Goal: Navigation & Orientation: Understand site structure

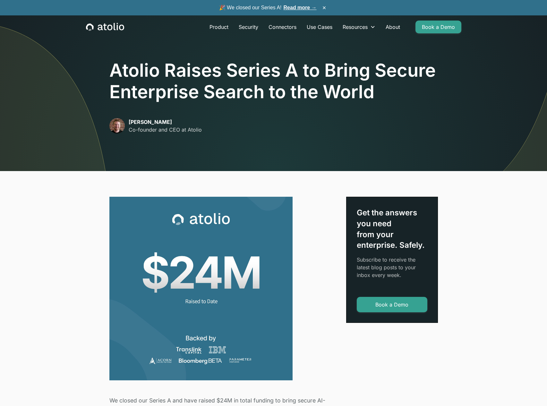
click at [108, 32] on div "Product Security Connectors Use Cases Resources Blog Podcast Case Studies Docum…" at bounding box center [273, 26] width 391 height 23
click at [109, 30] on icon "home" at bounding box center [105, 27] width 38 height 8
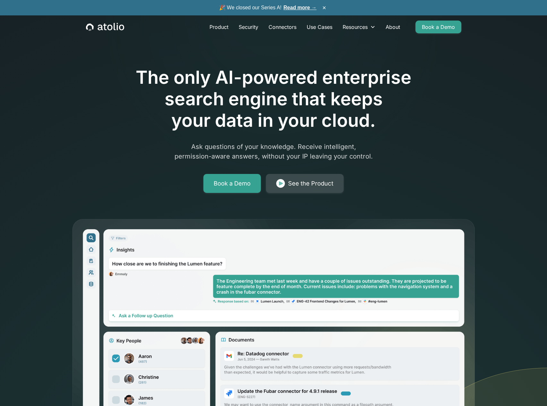
click at [291, 183] on div "See the Product" at bounding box center [310, 183] width 45 height 9
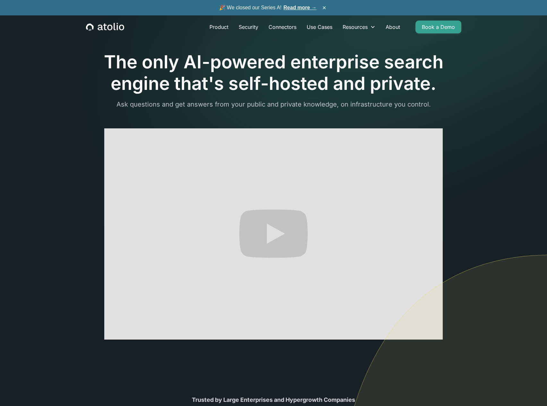
click at [448, 86] on h1 "The only AI-powered enterprise search engine that's self-hosted and private." at bounding box center [274, 72] width 376 height 43
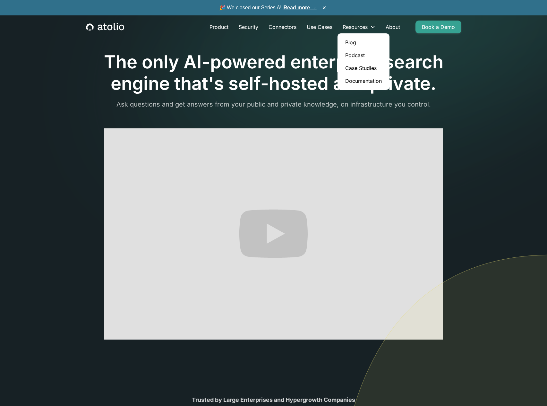
click at [366, 66] on link "Case Studies" at bounding box center [363, 68] width 47 height 13
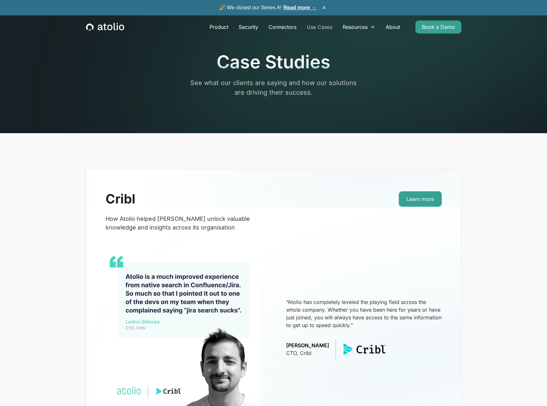
click at [328, 25] on link "Use Cases" at bounding box center [320, 27] width 36 height 13
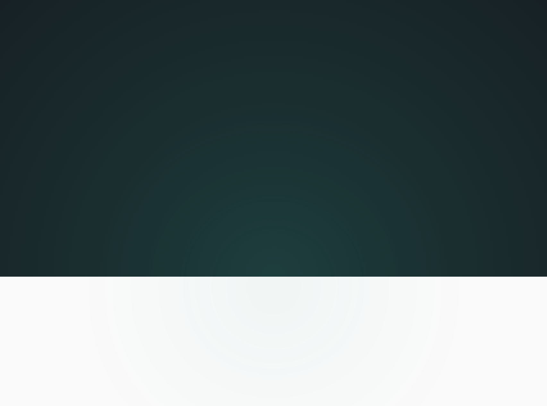
click at [291, 25] on link "Connectors" at bounding box center [283, 27] width 38 height 13
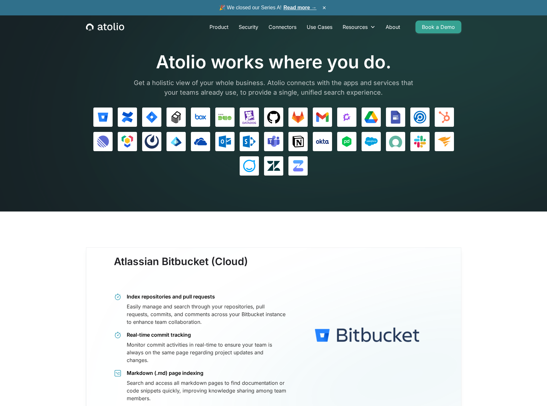
click at [110, 30] on icon "home" at bounding box center [109, 28] width 5 height 6
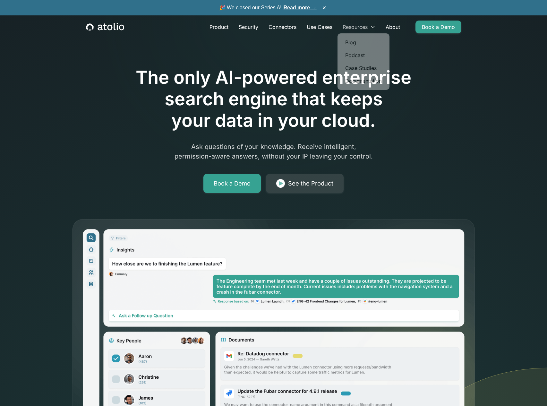
click at [343, 27] on div "Resources" at bounding box center [355, 27] width 25 height 8
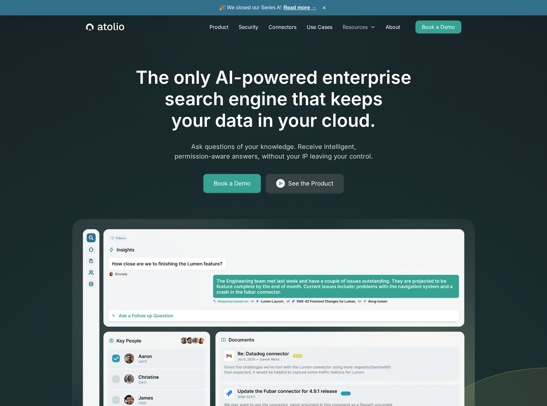
click at [354, 27] on div "Resources" at bounding box center [355, 27] width 25 height 8
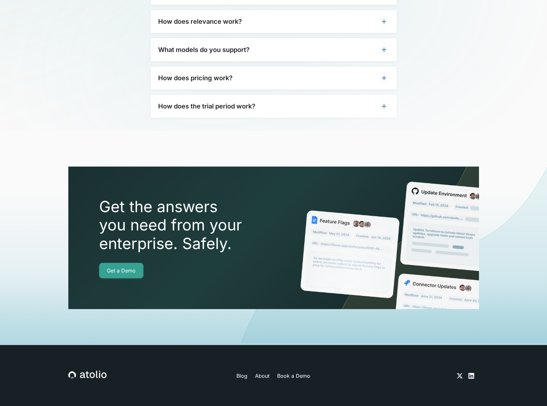
scroll to position [2148, 0]
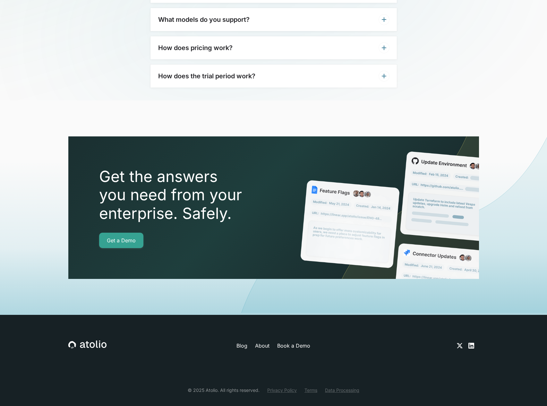
click at [73, 341] on icon at bounding box center [87, 345] width 38 height 8
